Goal: Transaction & Acquisition: Purchase product/service

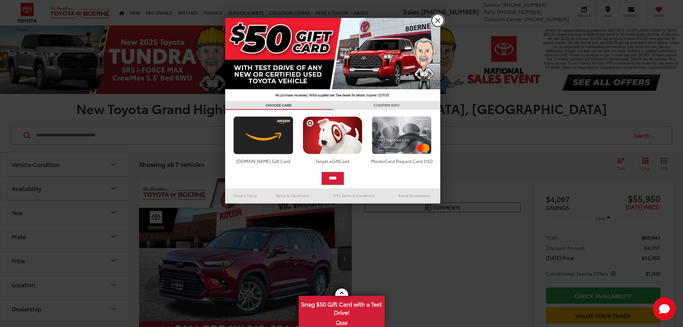
click at [437, 19] on link "X" at bounding box center [438, 20] width 12 height 12
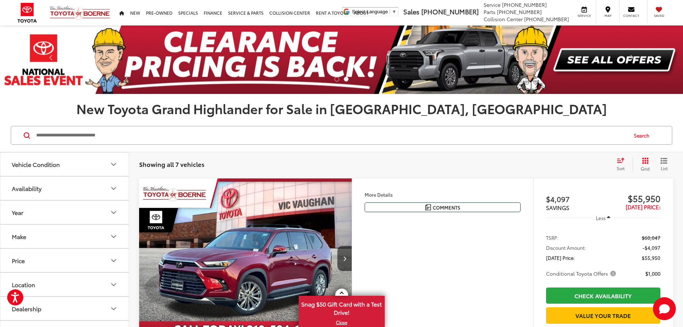
scroll to position [36, 0]
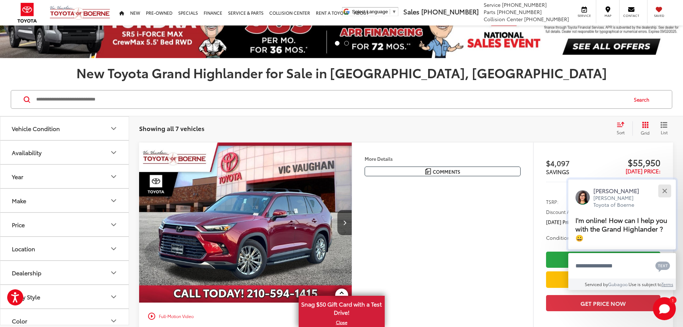
click at [661, 191] on button "Close" at bounding box center [664, 190] width 15 height 15
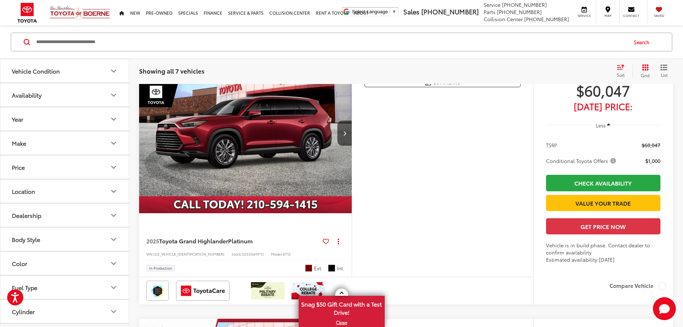
scroll to position [1290, 0]
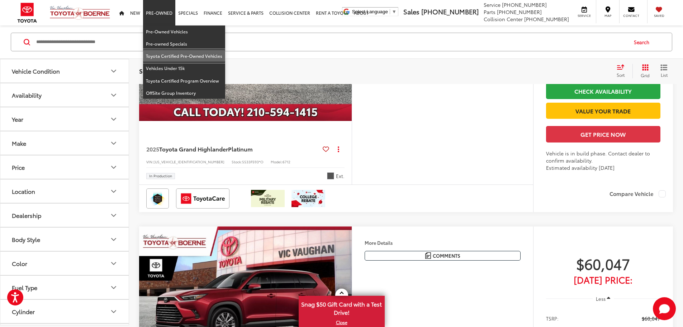
click at [167, 54] on link "Toyota Certified Pre-Owned Vehicles" at bounding box center [184, 56] width 82 height 12
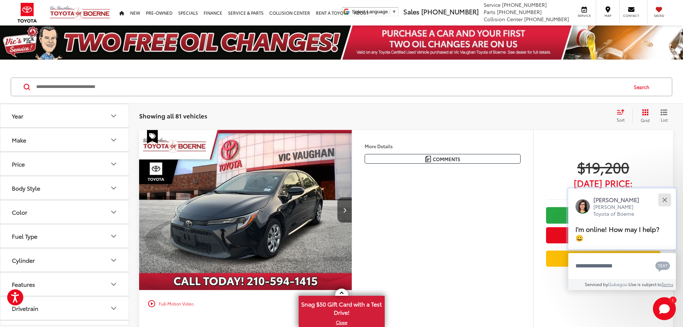
click at [665, 202] on button "Close" at bounding box center [664, 199] width 15 height 15
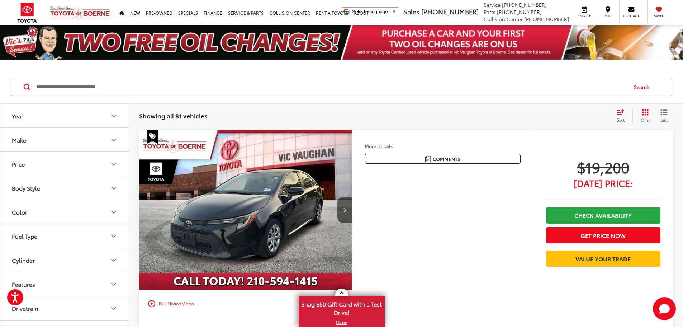
click at [60, 140] on button "Make" at bounding box center [64, 139] width 129 height 23
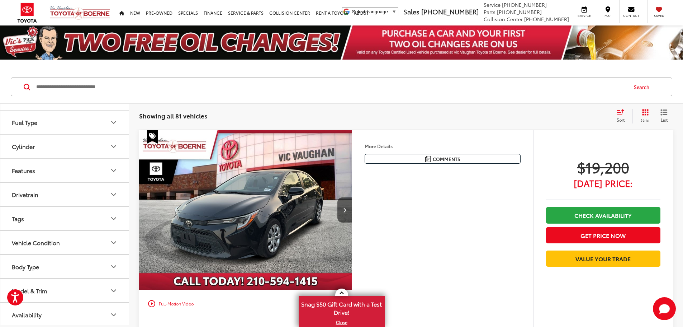
scroll to position [115, 0]
click at [68, 291] on button "Model & Trim" at bounding box center [64, 288] width 129 height 23
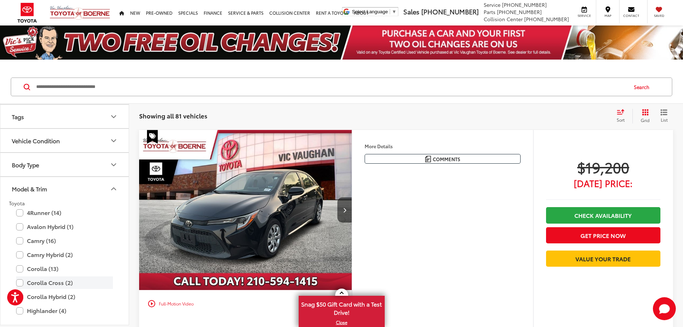
scroll to position [223, 0]
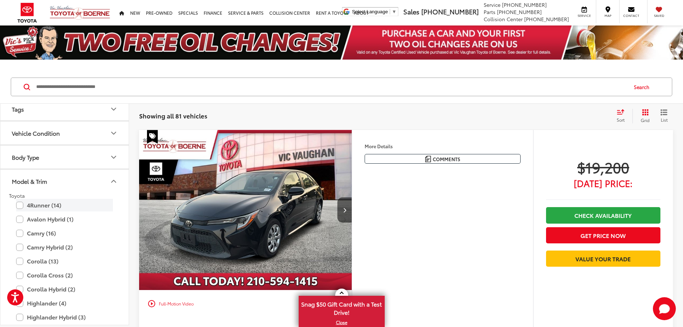
click at [22, 207] on label "4Runner (14)" at bounding box center [64, 205] width 97 height 13
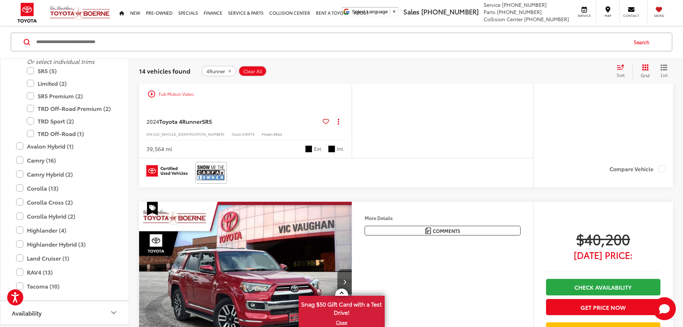
scroll to position [1039, 0]
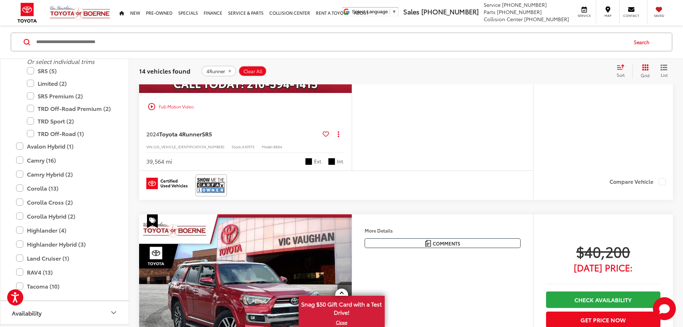
click at [289, 93] on img "2024 Toyota 4Runner SR5 0" at bounding box center [246, 13] width 214 height 160
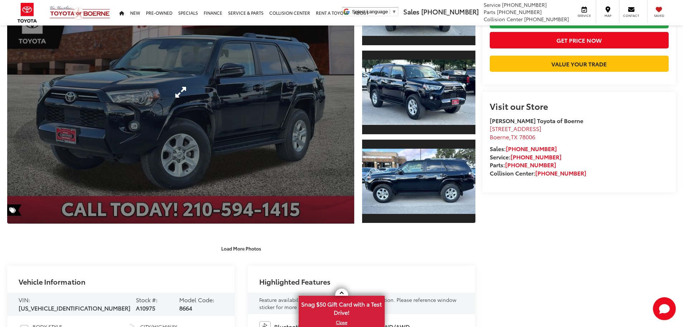
scroll to position [105, 0]
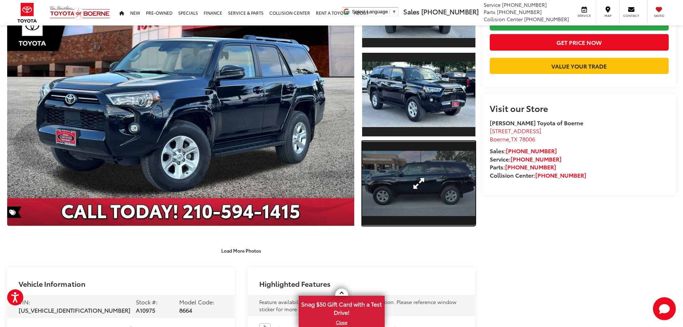
click at [435, 184] on link "Expand Photo 3" at bounding box center [418, 183] width 113 height 85
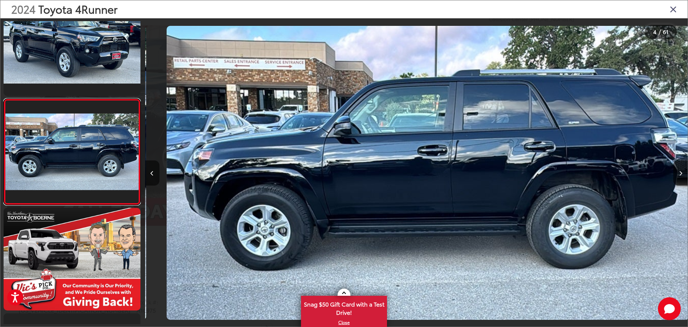
scroll to position [0, 1628]
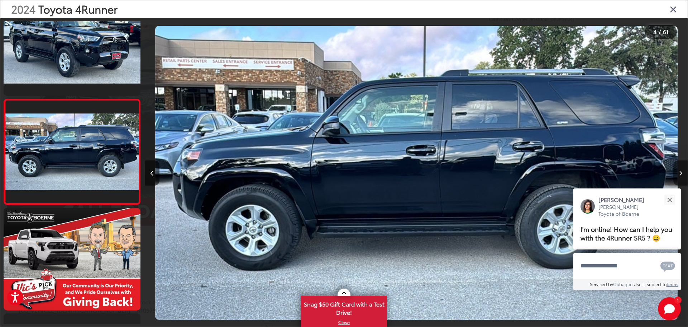
click at [678, 172] on button "Next image" at bounding box center [680, 172] width 14 height 25
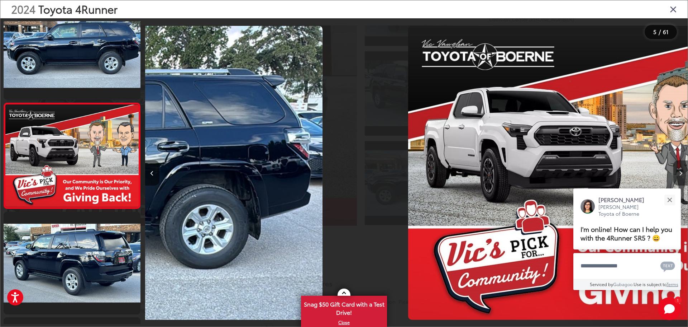
scroll to position [345, 0]
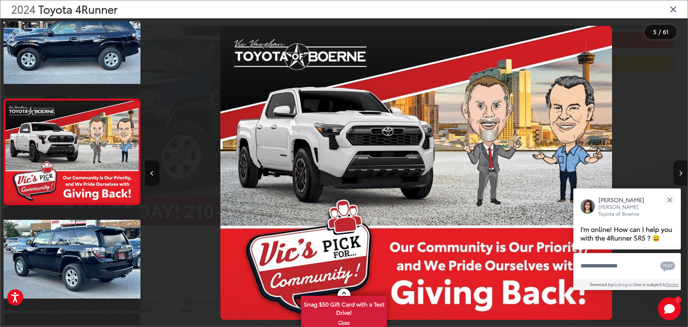
click at [678, 172] on button "Next image" at bounding box center [680, 172] width 14 height 25
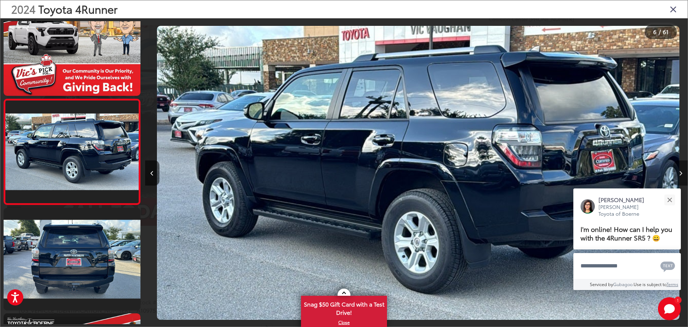
scroll to position [0, 2714]
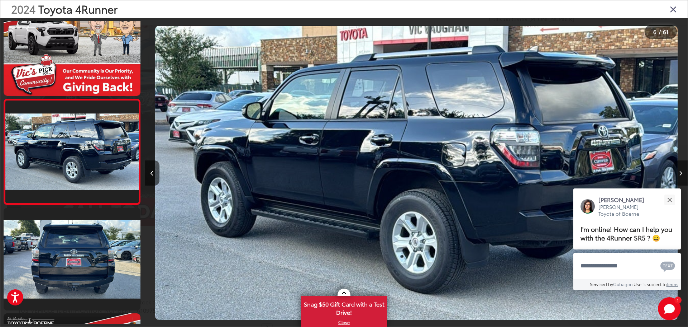
click at [678, 172] on button "Next image" at bounding box center [680, 172] width 14 height 25
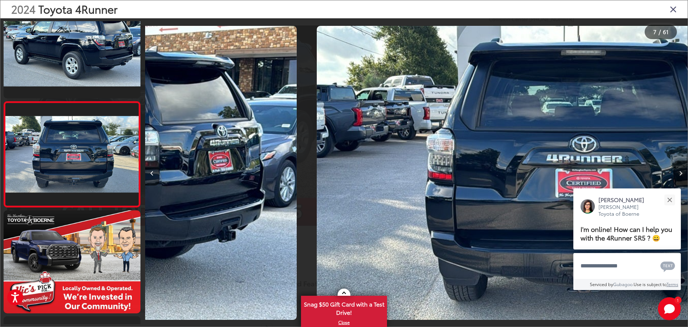
scroll to position [556, 0]
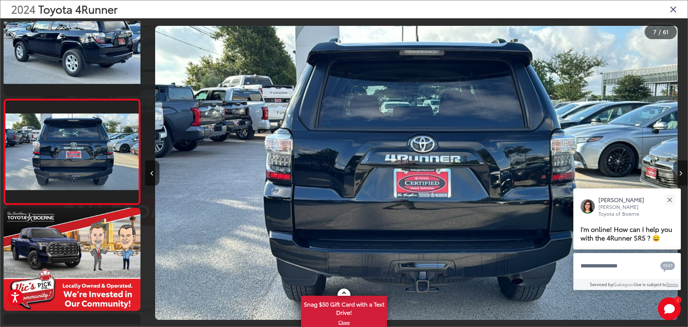
click at [678, 172] on button "Next image" at bounding box center [680, 172] width 14 height 25
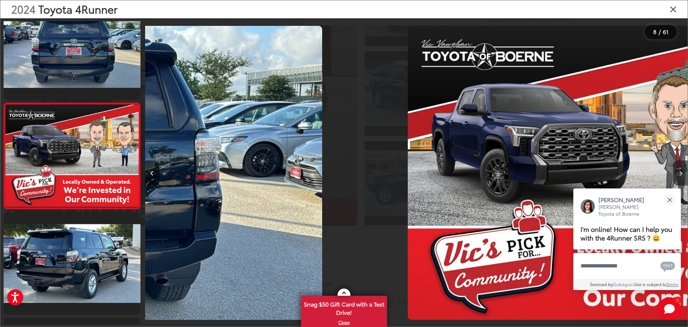
scroll to position [661, 0]
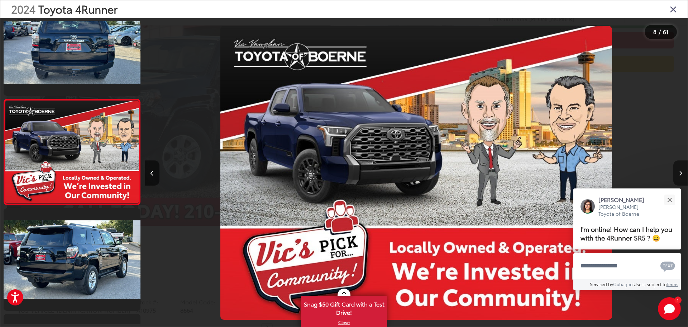
click at [678, 172] on button "Next image" at bounding box center [680, 172] width 14 height 25
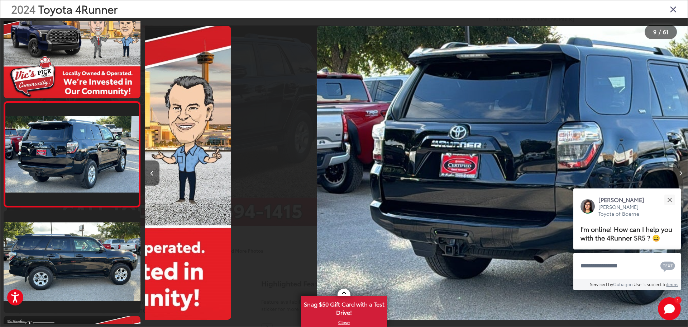
scroll to position [767, 0]
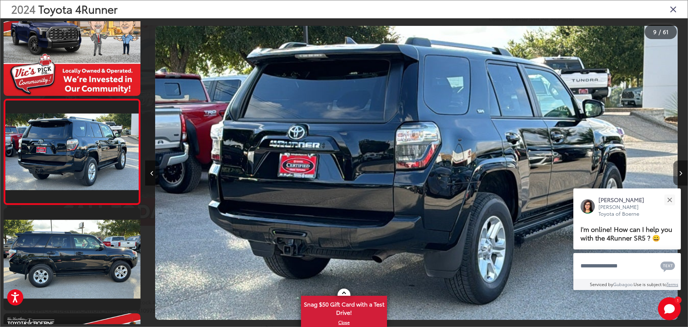
click at [678, 172] on button "Next image" at bounding box center [680, 172] width 14 height 25
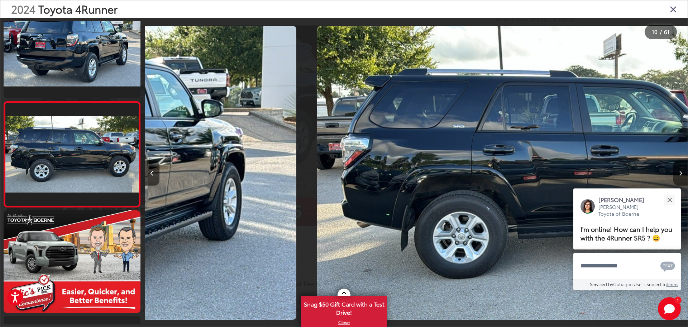
scroll to position [872, 0]
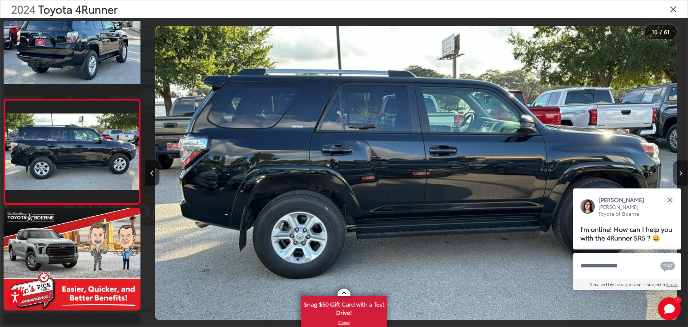
click at [678, 172] on button "Next image" at bounding box center [680, 172] width 14 height 25
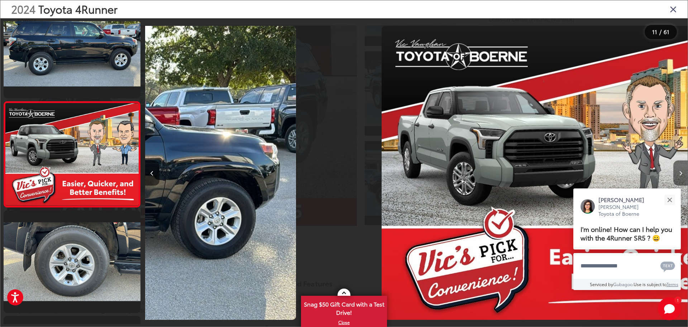
scroll to position [977, 0]
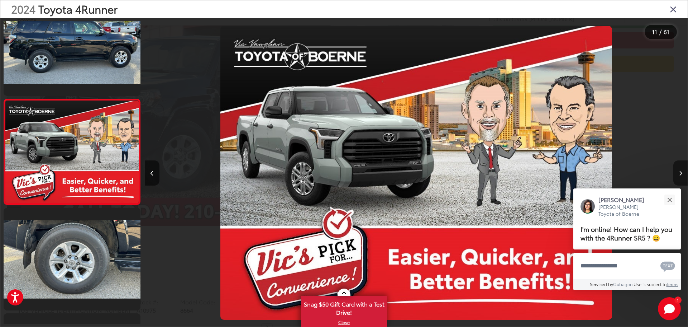
click at [678, 172] on button "Next image" at bounding box center [680, 172] width 14 height 25
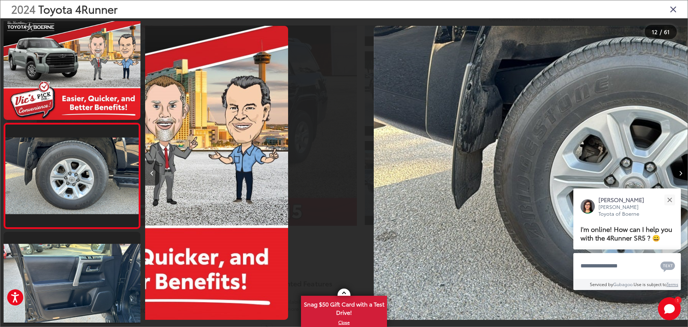
scroll to position [0, 0]
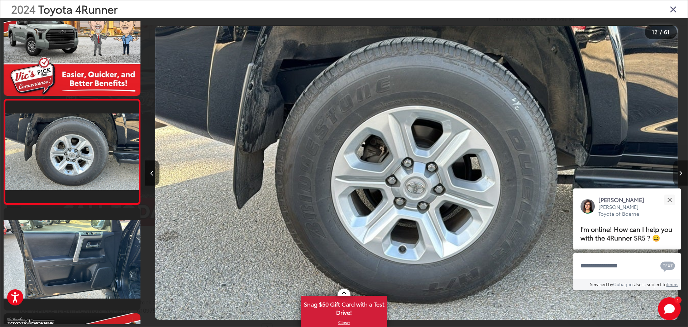
click at [678, 172] on button "Next image" at bounding box center [680, 172] width 14 height 25
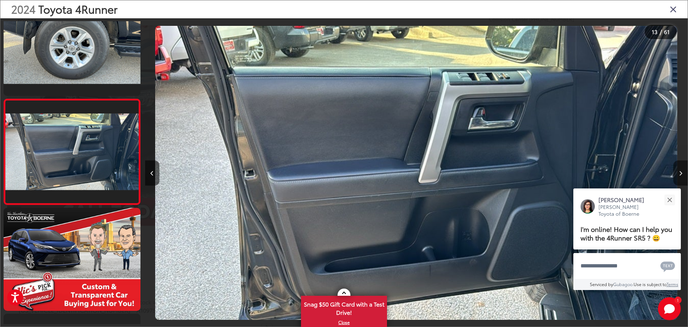
click at [678, 172] on button "Next image" at bounding box center [680, 172] width 14 height 25
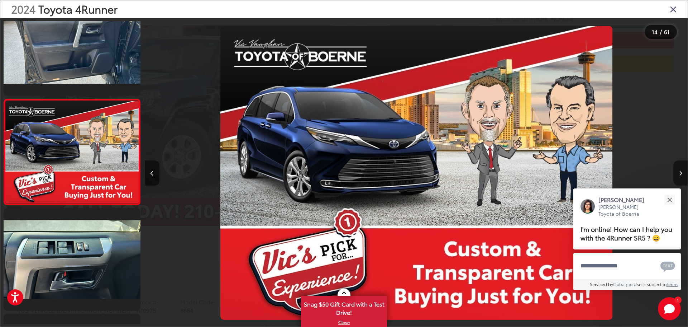
click at [678, 172] on button "Next image" at bounding box center [680, 172] width 14 height 25
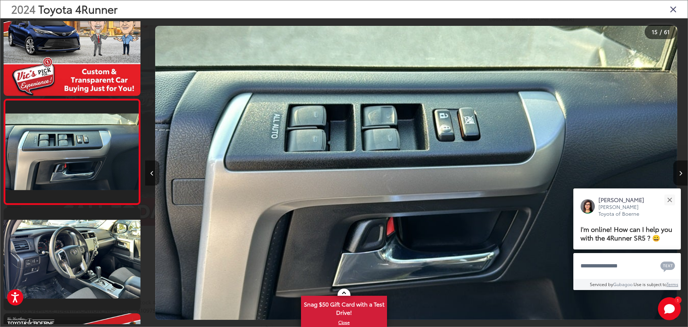
click at [151, 172] on icon "Previous image" at bounding box center [152, 173] width 3 height 5
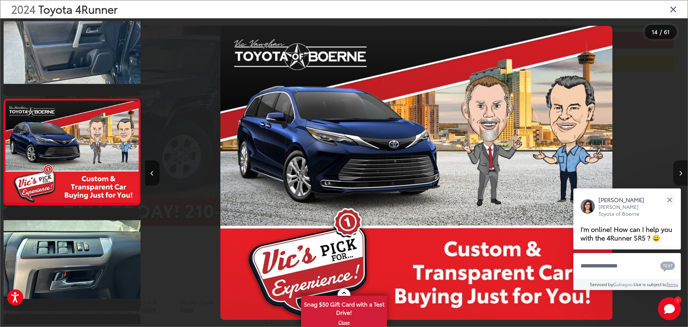
click at [682, 171] on button "Next image" at bounding box center [680, 172] width 14 height 25
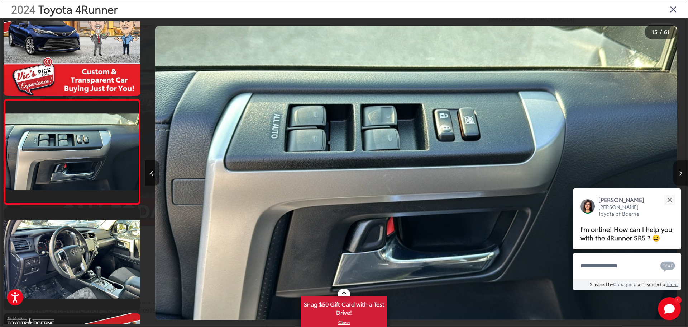
click at [682, 171] on button "Next image" at bounding box center [680, 172] width 14 height 25
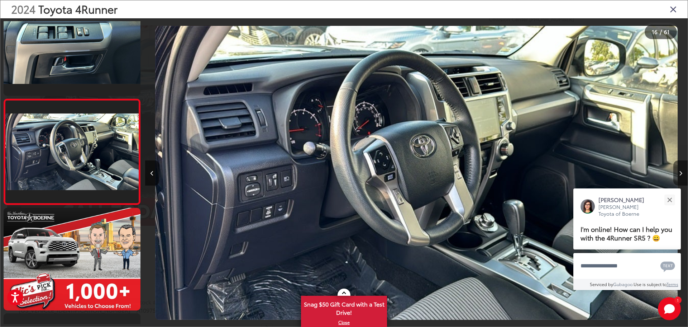
click at [682, 171] on button "Next image" at bounding box center [680, 172] width 14 height 25
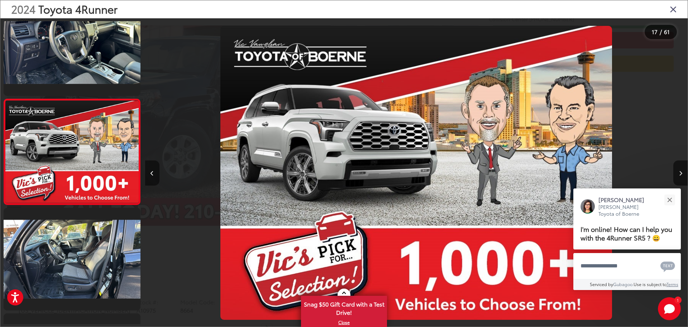
click at [152, 163] on button "Previous image" at bounding box center [152, 172] width 14 height 25
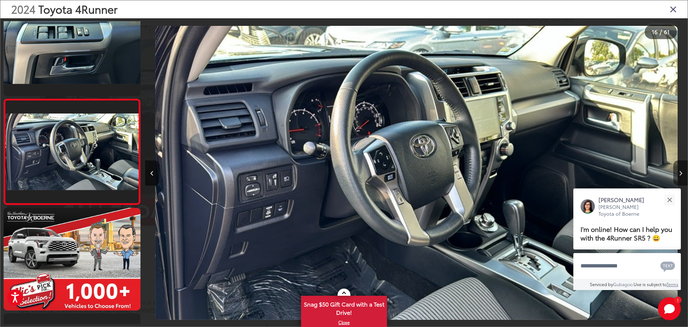
click at [678, 172] on button "Next image" at bounding box center [680, 172] width 14 height 25
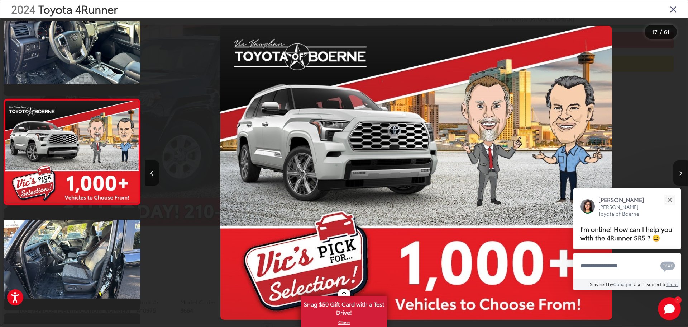
click at [678, 172] on button "Next image" at bounding box center [680, 172] width 14 height 25
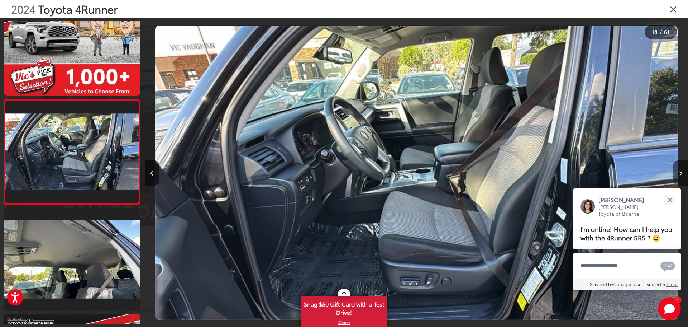
click at [678, 172] on button "Next image" at bounding box center [680, 172] width 14 height 25
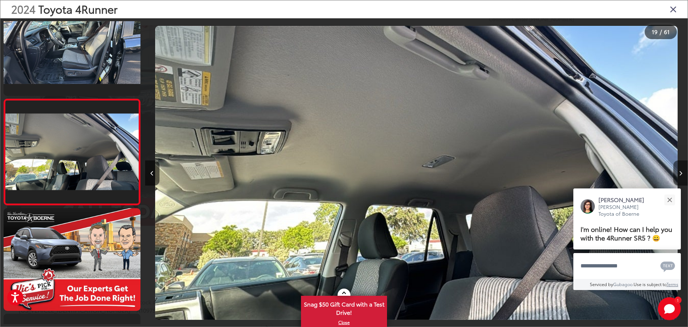
click at [678, 172] on button "Next image" at bounding box center [680, 172] width 14 height 25
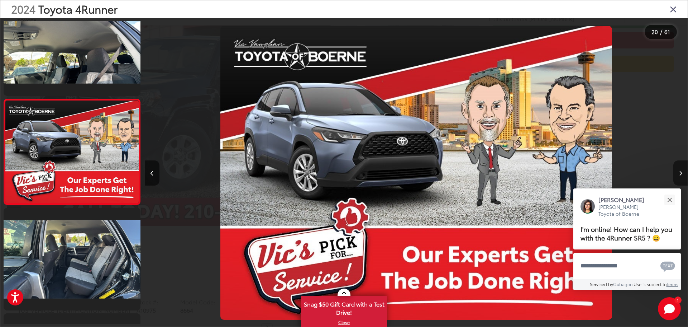
click at [678, 172] on button "Next image" at bounding box center [680, 172] width 14 height 25
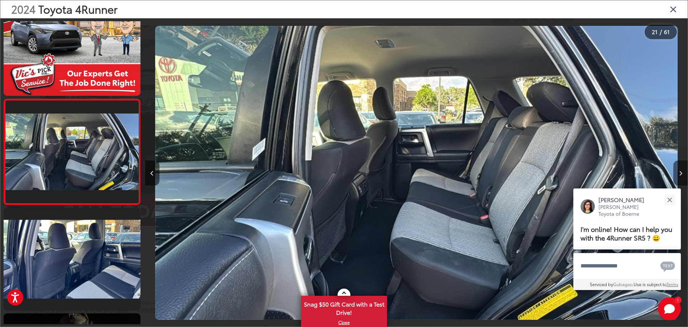
click at [678, 172] on button "Next image" at bounding box center [680, 172] width 14 height 25
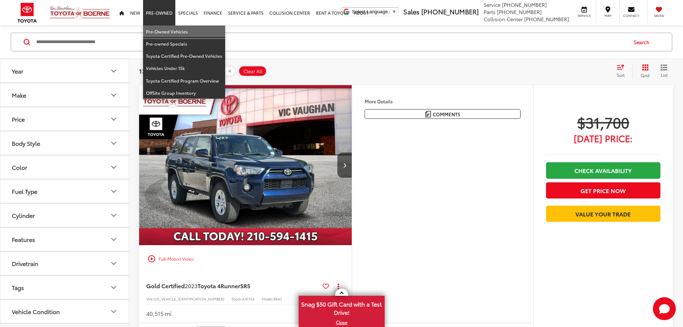
click at [169, 29] on link "Pre-Owned Vehicles" at bounding box center [184, 31] width 82 height 12
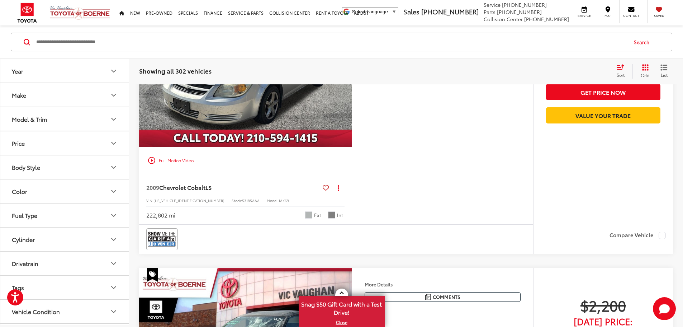
click at [44, 123] on button "Model & Trim" at bounding box center [64, 118] width 129 height 23
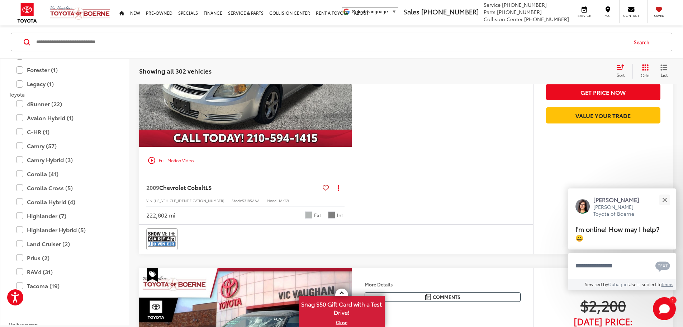
scroll to position [1111, 0]
